Goal: Book appointment/travel/reservation

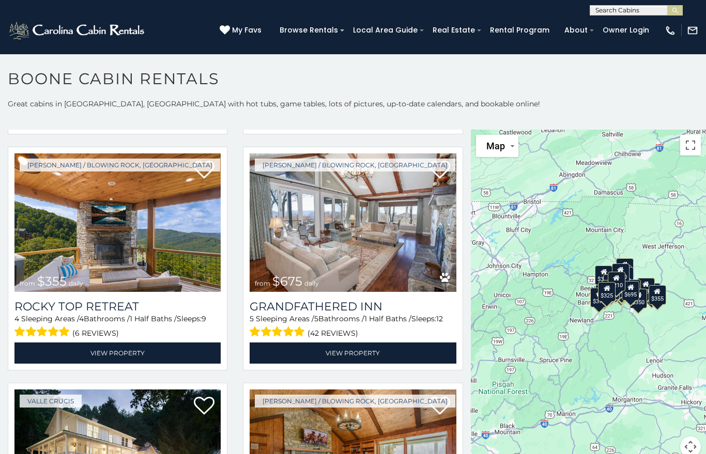
scroll to position [478, 0]
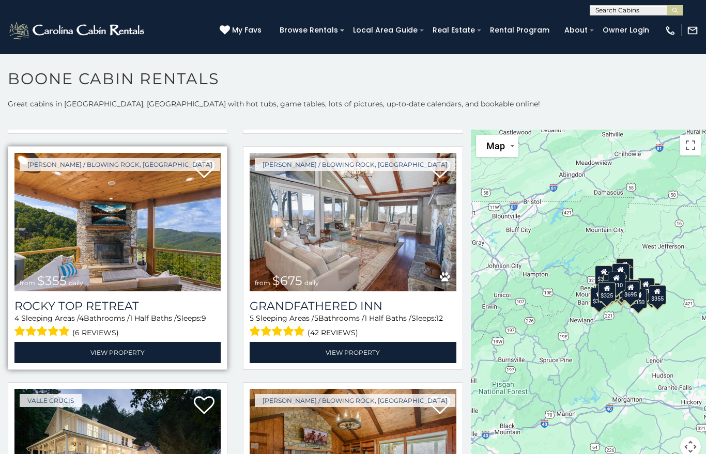
click at [88, 259] on img at bounding box center [117, 222] width 206 height 138
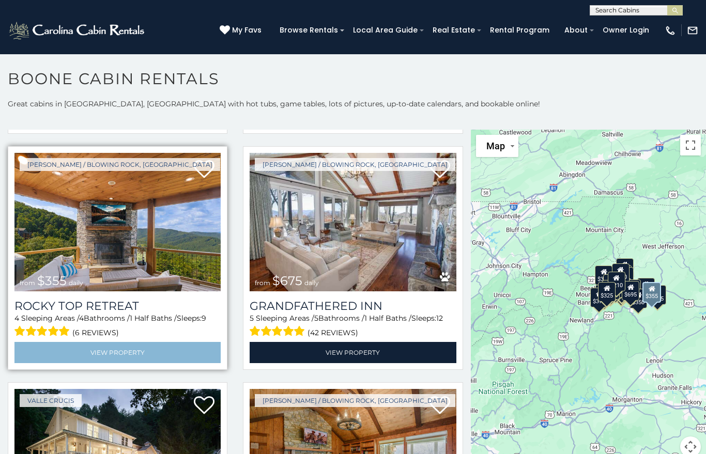
click at [76, 351] on link "View Property" at bounding box center [117, 352] width 206 height 21
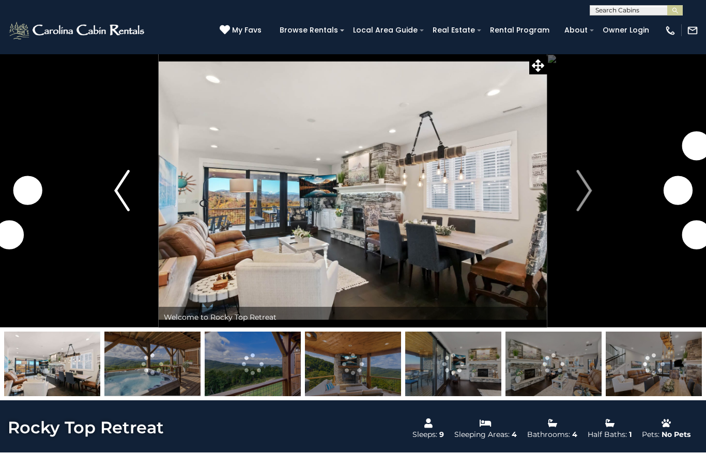
click at [126, 198] on img "Previous" at bounding box center [121, 190] width 15 height 41
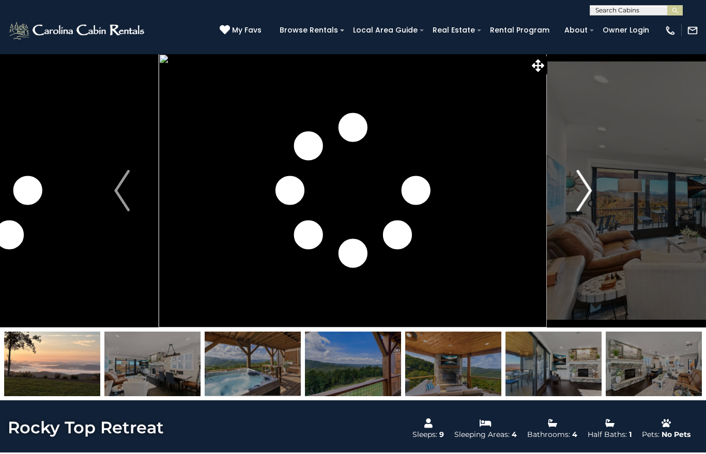
click at [585, 195] on img "Next" at bounding box center [583, 190] width 15 height 41
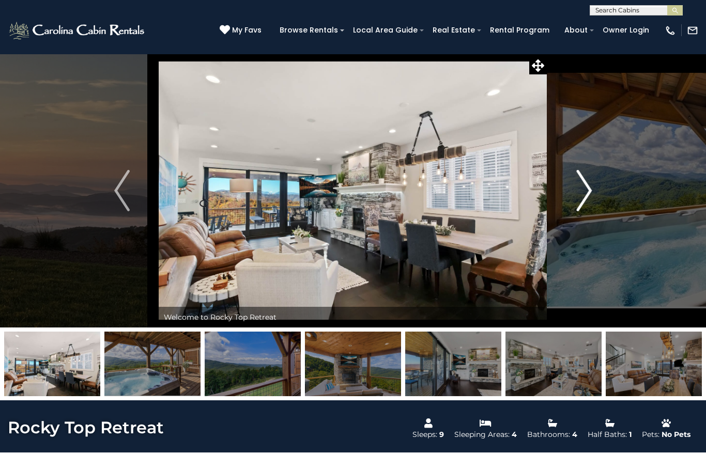
click at [587, 197] on img "Next" at bounding box center [583, 190] width 15 height 41
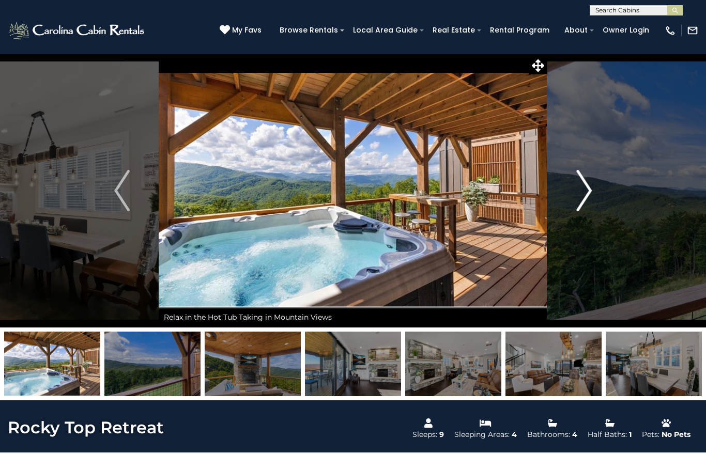
click at [586, 200] on img "Next" at bounding box center [583, 190] width 15 height 41
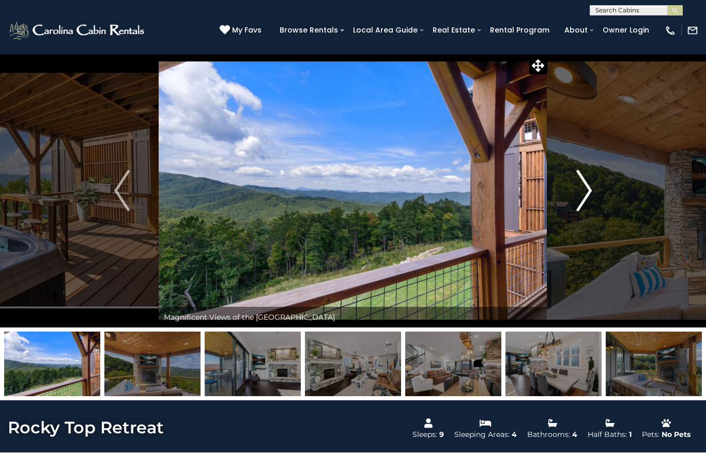
click at [584, 200] on img "Next" at bounding box center [583, 190] width 15 height 41
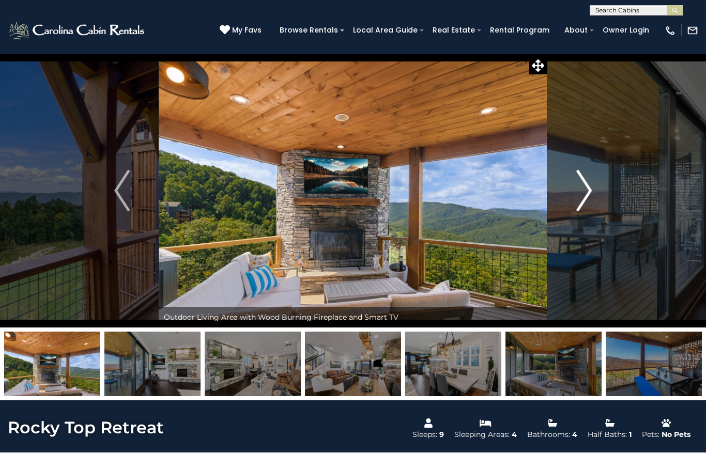
click at [587, 200] on img "Next" at bounding box center [583, 190] width 15 height 41
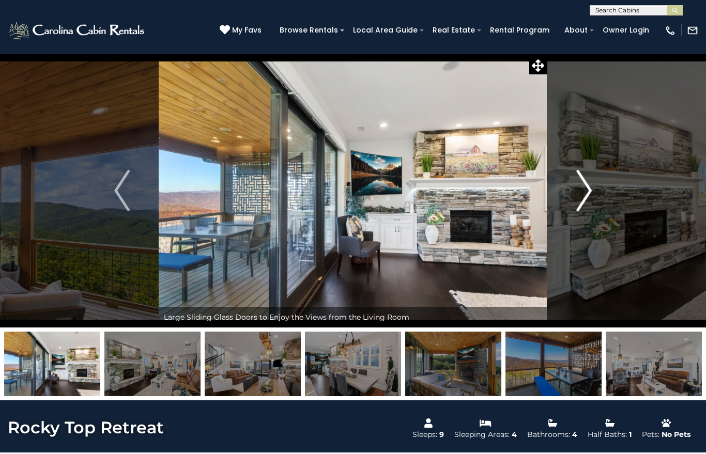
click at [587, 198] on img "Next" at bounding box center [583, 190] width 15 height 41
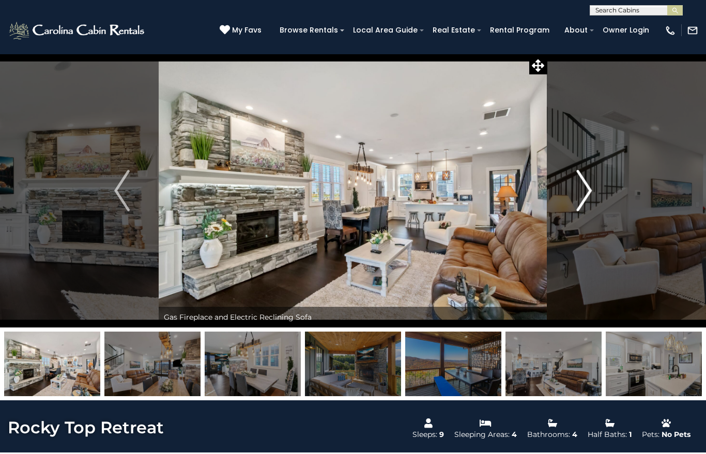
click at [588, 197] on img "Next" at bounding box center [583, 190] width 15 height 41
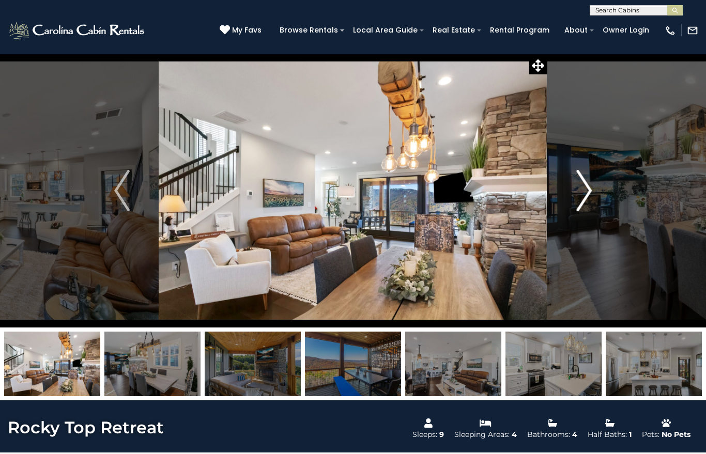
click at [585, 198] on img "Next" at bounding box center [583, 190] width 15 height 41
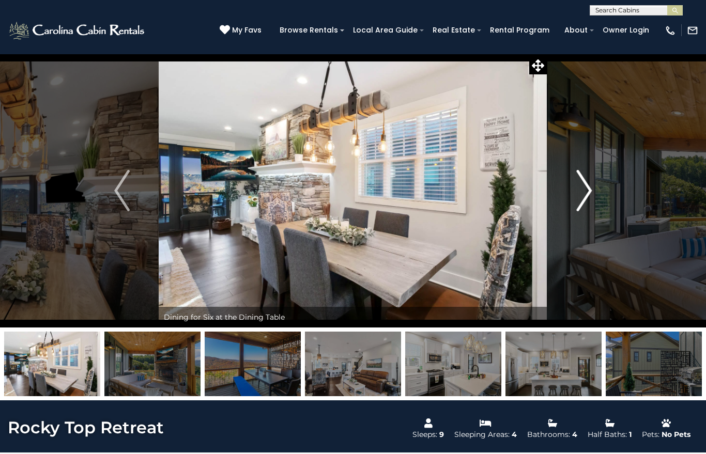
click at [584, 198] on img "Next" at bounding box center [583, 190] width 15 height 41
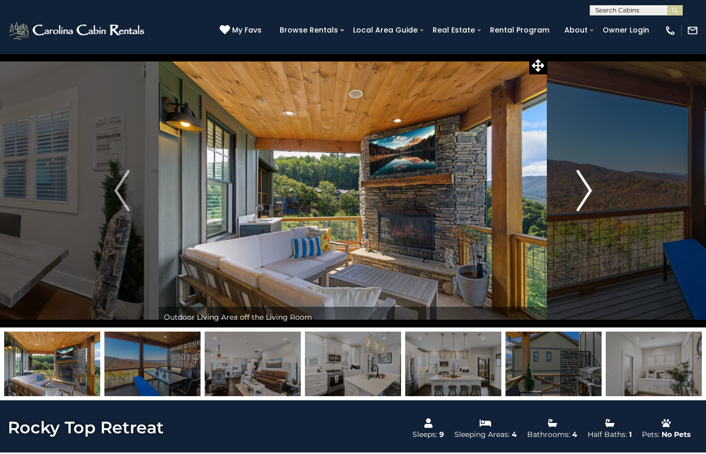
click at [587, 196] on img "Next" at bounding box center [583, 190] width 15 height 41
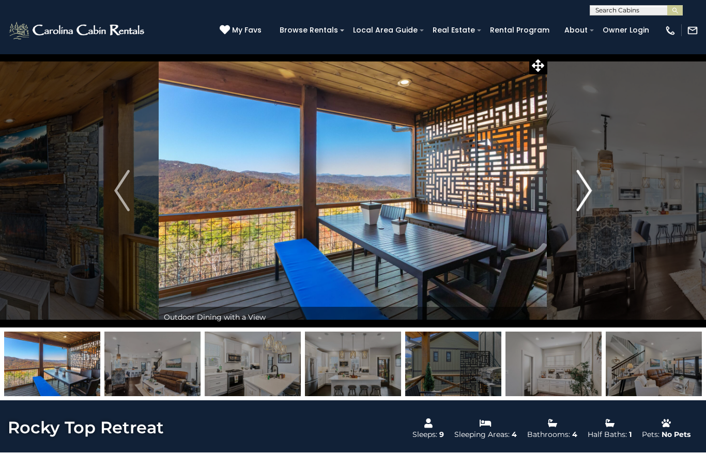
click at [588, 196] on img "Next" at bounding box center [583, 190] width 15 height 41
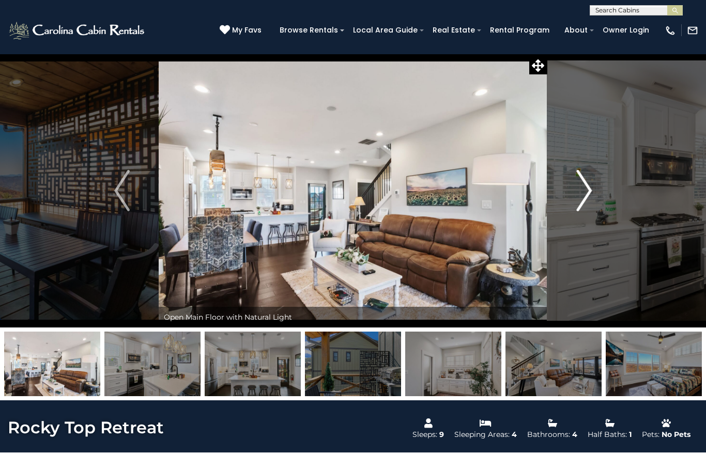
click at [589, 196] on img "Next" at bounding box center [583, 190] width 15 height 41
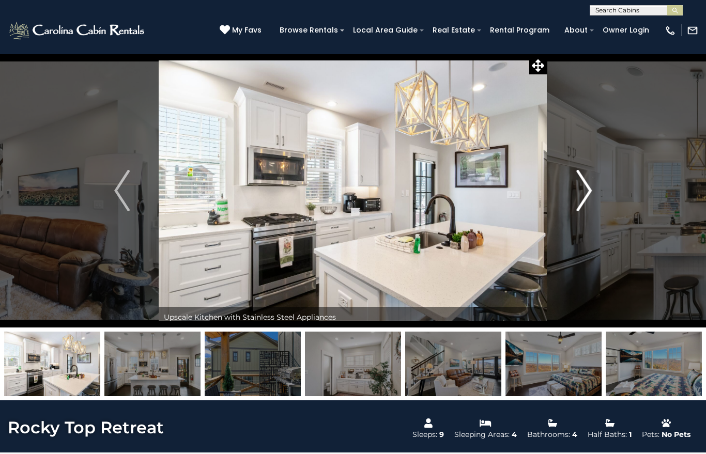
click at [588, 197] on img "Next" at bounding box center [583, 190] width 15 height 41
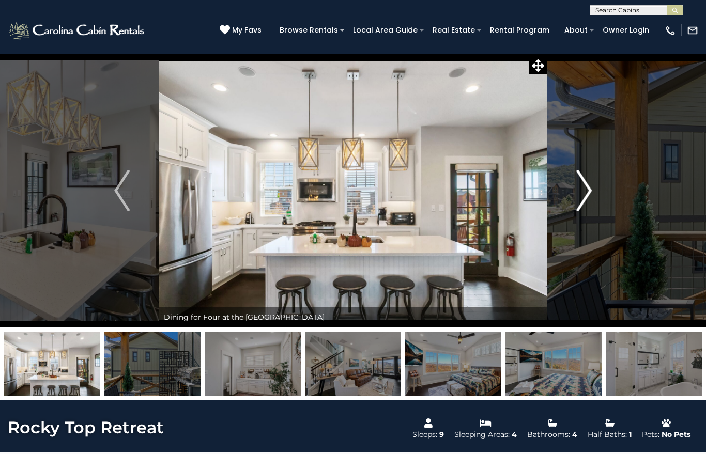
click at [587, 197] on img "Next" at bounding box center [583, 190] width 15 height 41
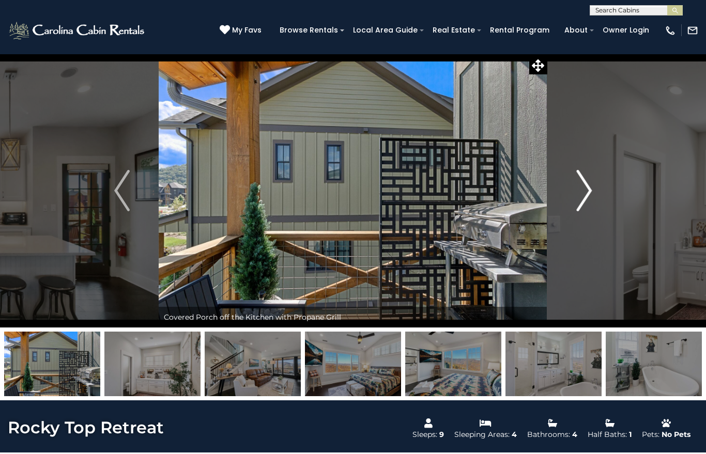
click at [586, 198] on img "Next" at bounding box center [583, 190] width 15 height 41
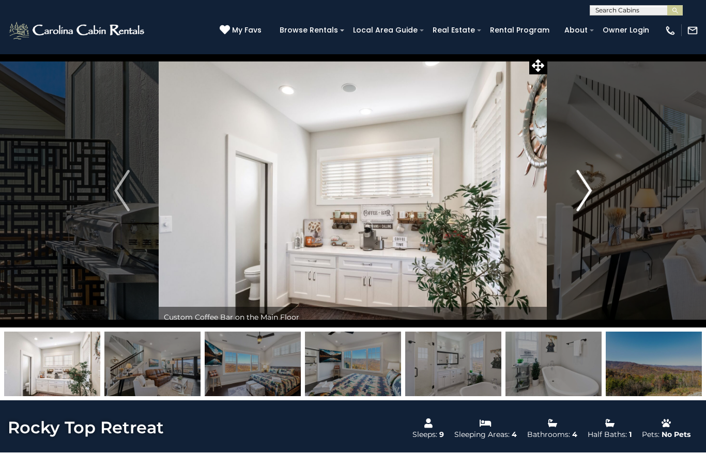
click at [586, 198] on img "Next" at bounding box center [583, 190] width 15 height 41
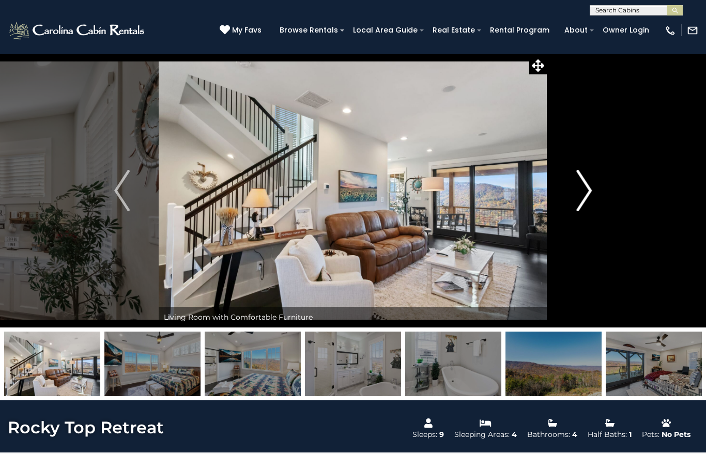
click at [587, 198] on img "Next" at bounding box center [583, 190] width 15 height 41
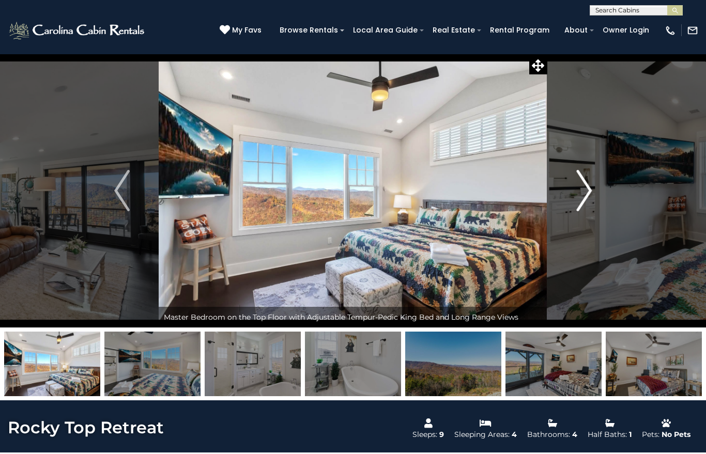
click at [587, 198] on img "Next" at bounding box center [583, 190] width 15 height 41
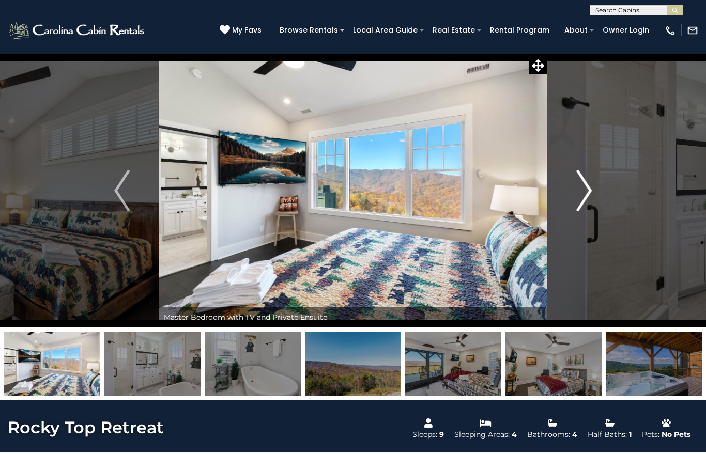
click at [586, 200] on img "Next" at bounding box center [583, 190] width 15 height 41
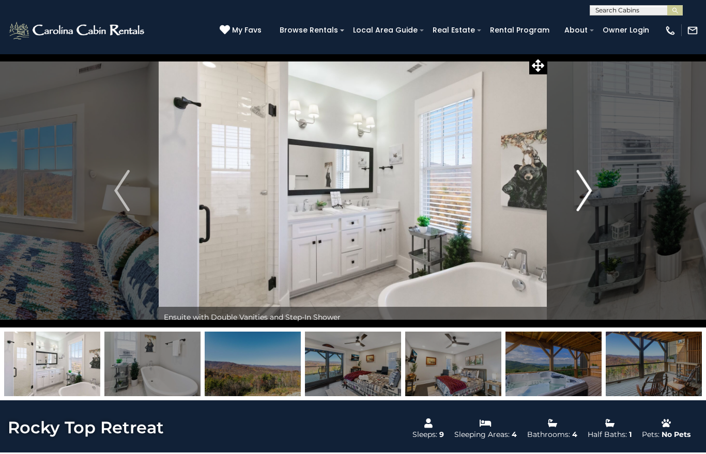
click at [588, 200] on img "Next" at bounding box center [583, 190] width 15 height 41
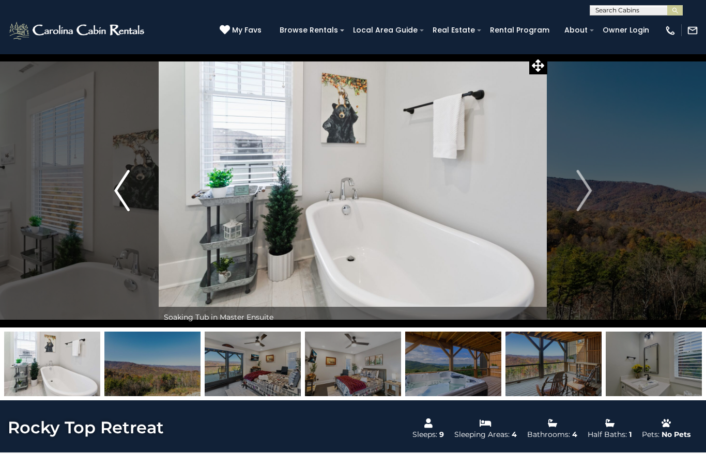
click at [127, 192] on img "Previous" at bounding box center [121, 190] width 15 height 41
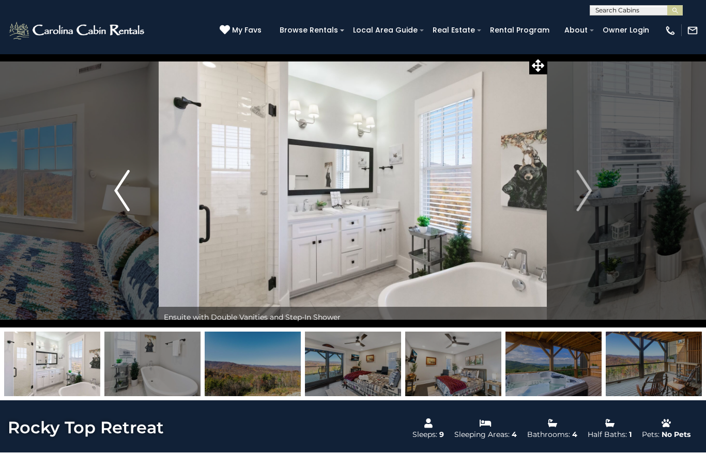
click at [135, 193] on button "Previous" at bounding box center [121, 191] width 73 height 274
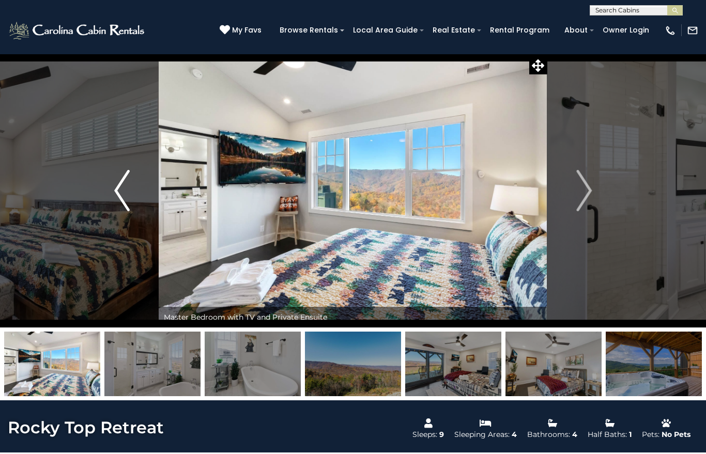
click at [122, 194] on img "Previous" at bounding box center [121, 190] width 15 height 41
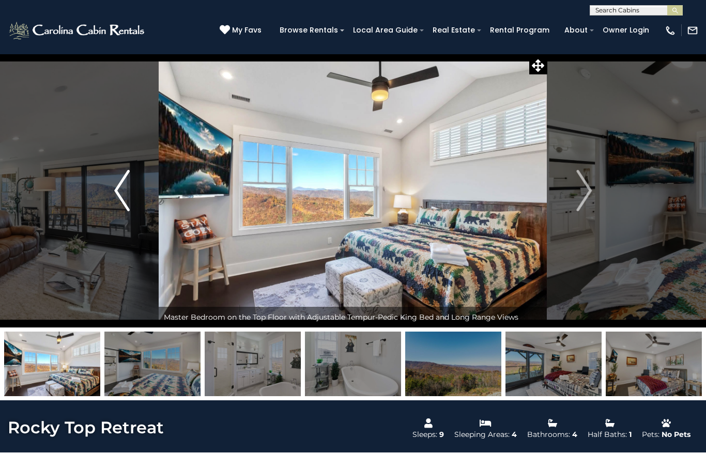
click at [122, 192] on img "Previous" at bounding box center [121, 190] width 15 height 41
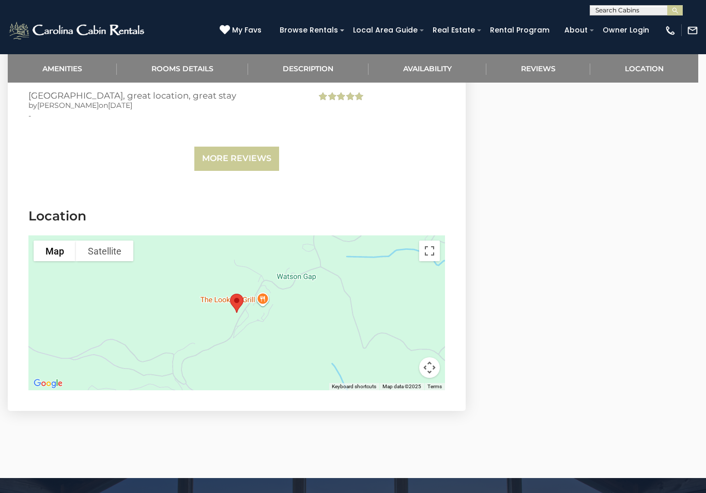
scroll to position [2980, 0]
